Goal: Task Accomplishment & Management: Use online tool/utility

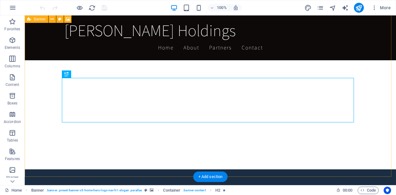
scroll to position [205, 0]
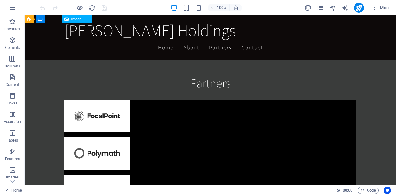
scroll to position [998, 0]
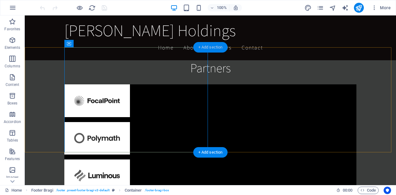
click at [202, 49] on div "+ Add section" at bounding box center [210, 47] width 34 height 11
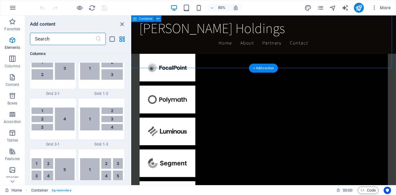
scroll to position [1082, 0]
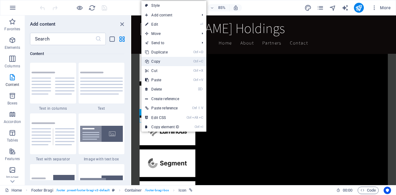
click at [155, 60] on link "Ctrl C Copy" at bounding box center [161, 61] width 41 height 9
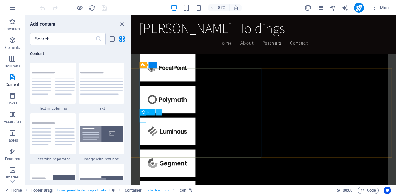
click at [159, 112] on icon at bounding box center [158, 112] width 3 height 6
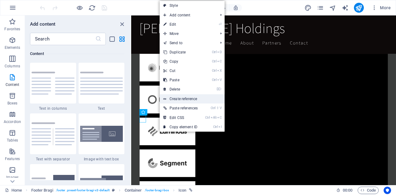
click at [174, 100] on link "Create reference" at bounding box center [192, 98] width 65 height 9
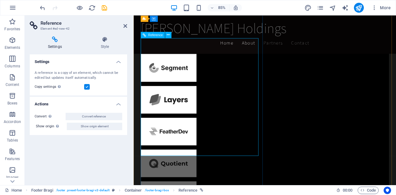
scroll to position [1132, 0]
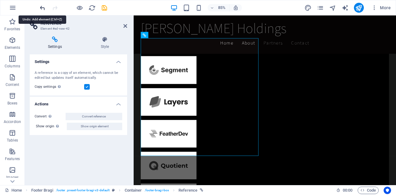
click at [41, 7] on icon "undo" at bounding box center [42, 7] width 7 height 7
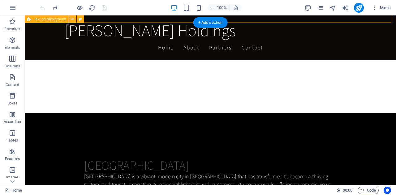
scroll to position [562, 0]
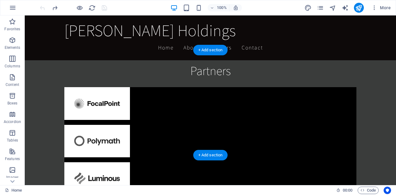
scroll to position [995, 0]
